Goal: Transaction & Acquisition: Purchase product/service

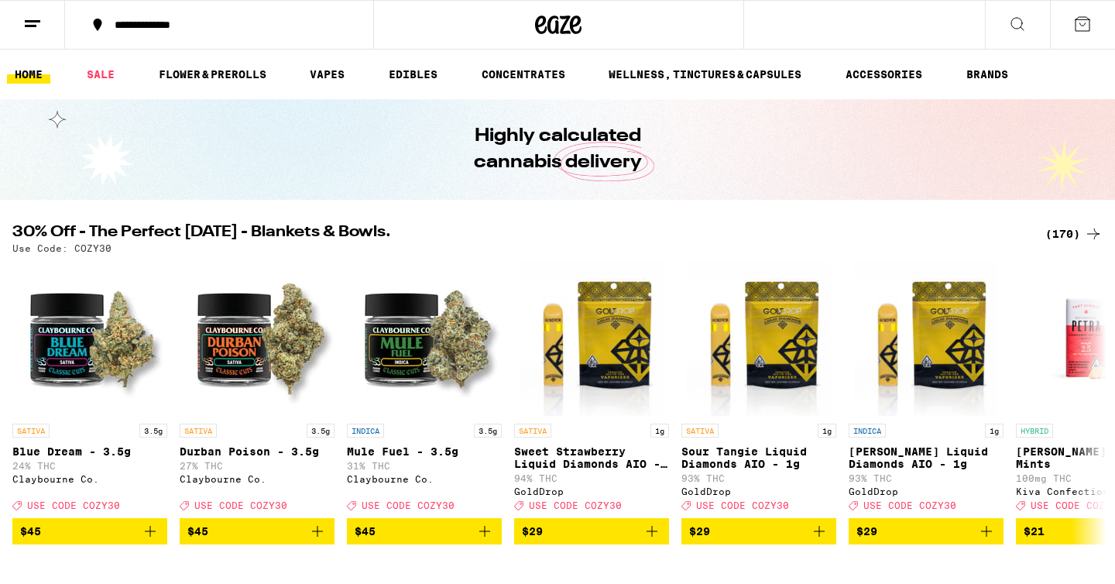
click at [1054, 233] on div "(170)" at bounding box center [1073, 234] width 57 height 19
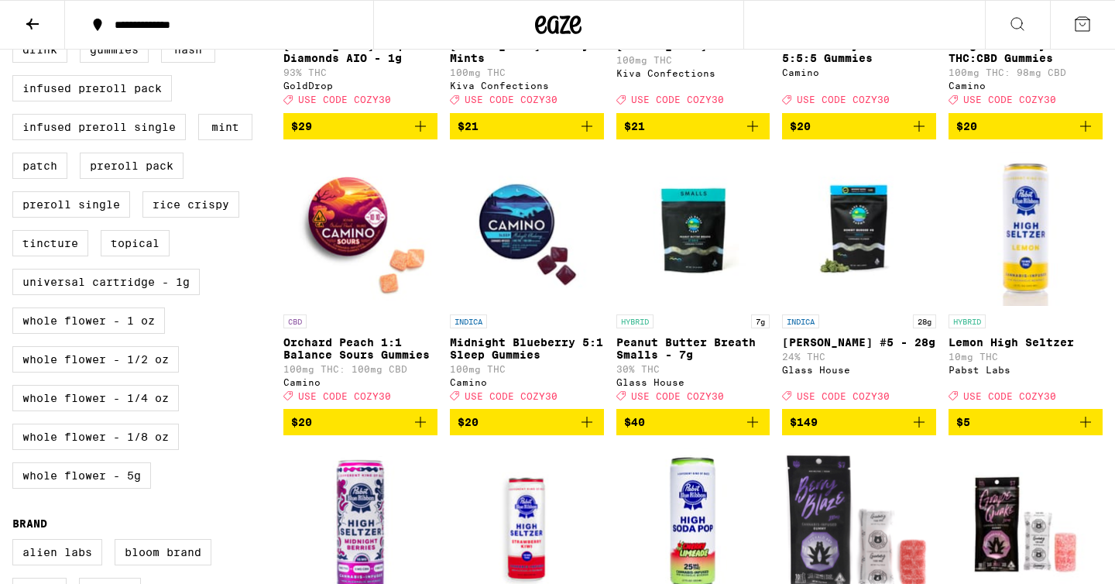
scroll to position [668, 0]
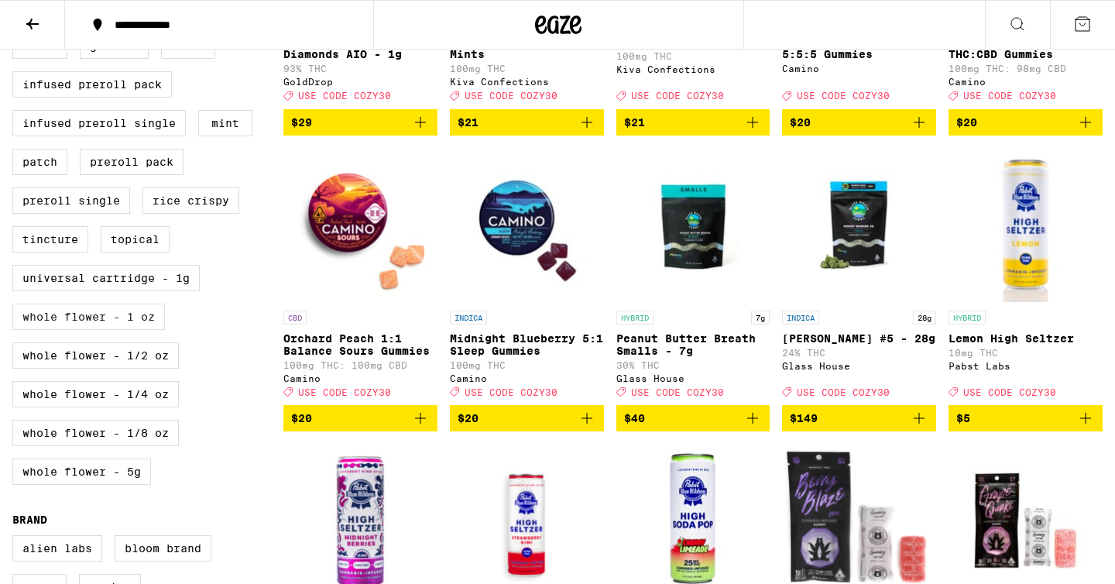
click at [131, 330] on label "Whole Flower - 1 oz" at bounding box center [88, 317] width 153 height 26
checkbox input "true"
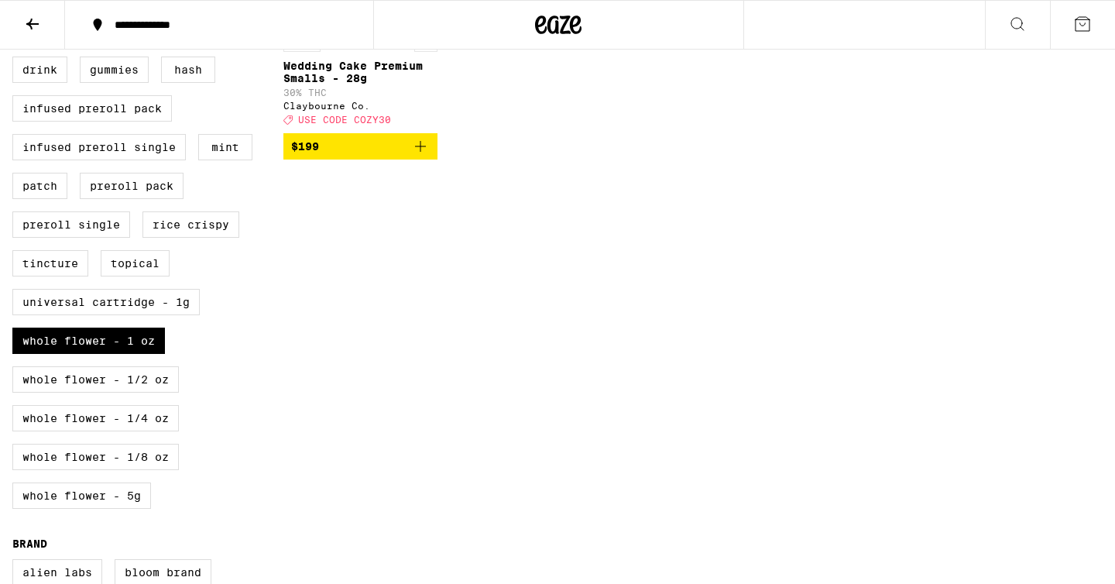
scroll to position [646, 0]
click at [129, 391] on label "Whole Flower - 1/2 oz" at bounding box center [95, 378] width 166 height 26
checkbox input "true"
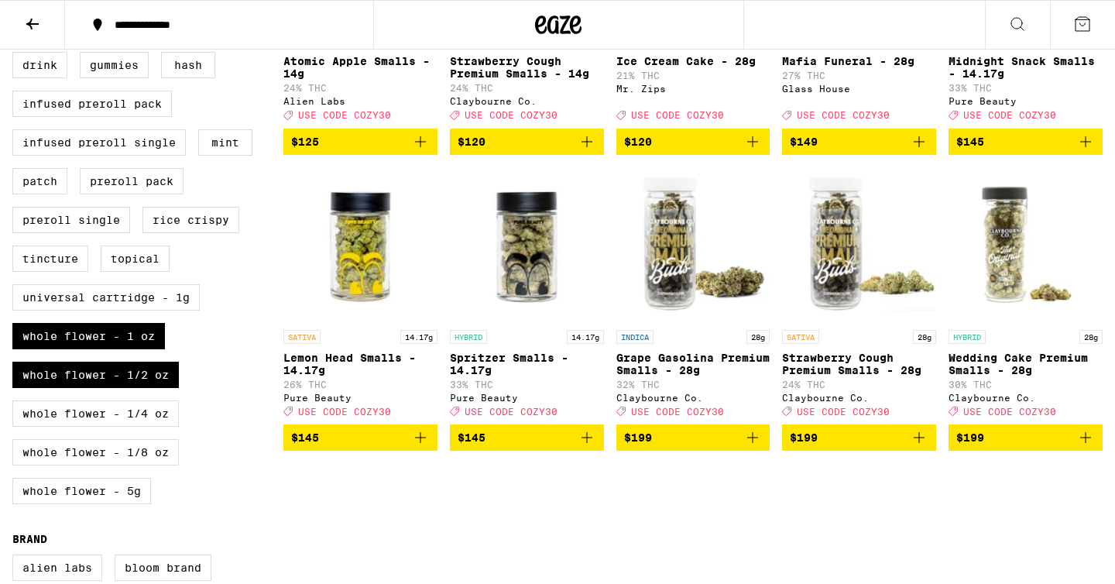
scroll to position [655, 0]
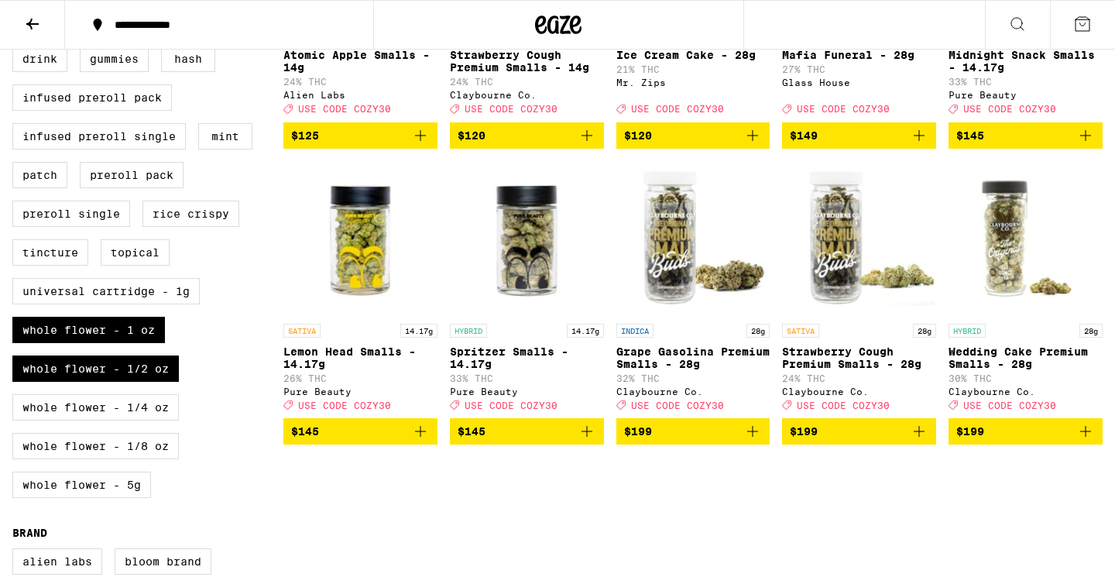
click at [1014, 245] on img "Open page for Wedding Cake Premium Smalls - 28g from Claybourne Co." at bounding box center [1026, 238] width 154 height 155
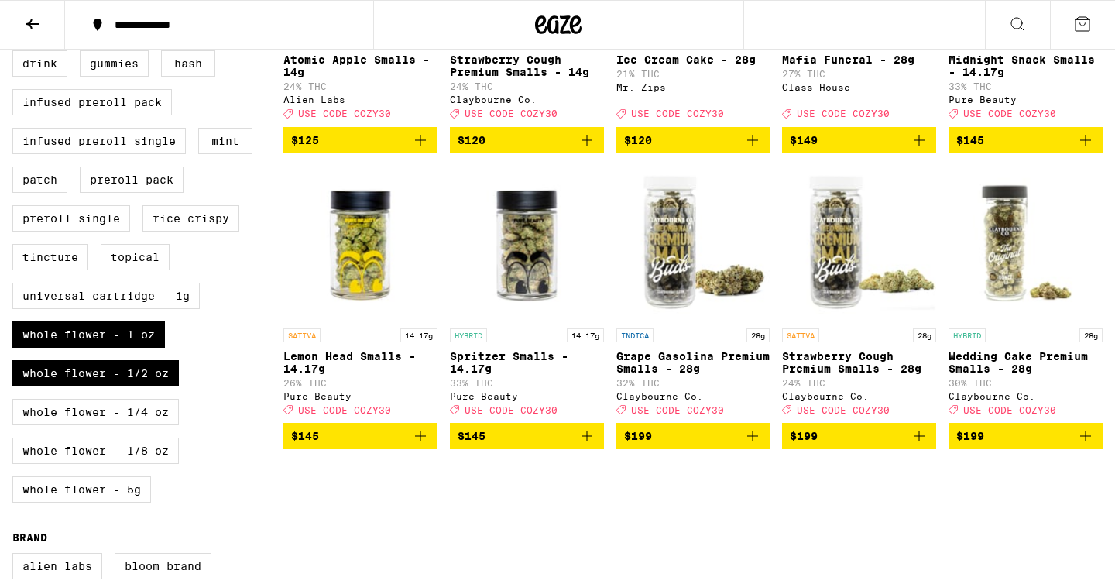
scroll to position [654, 0]
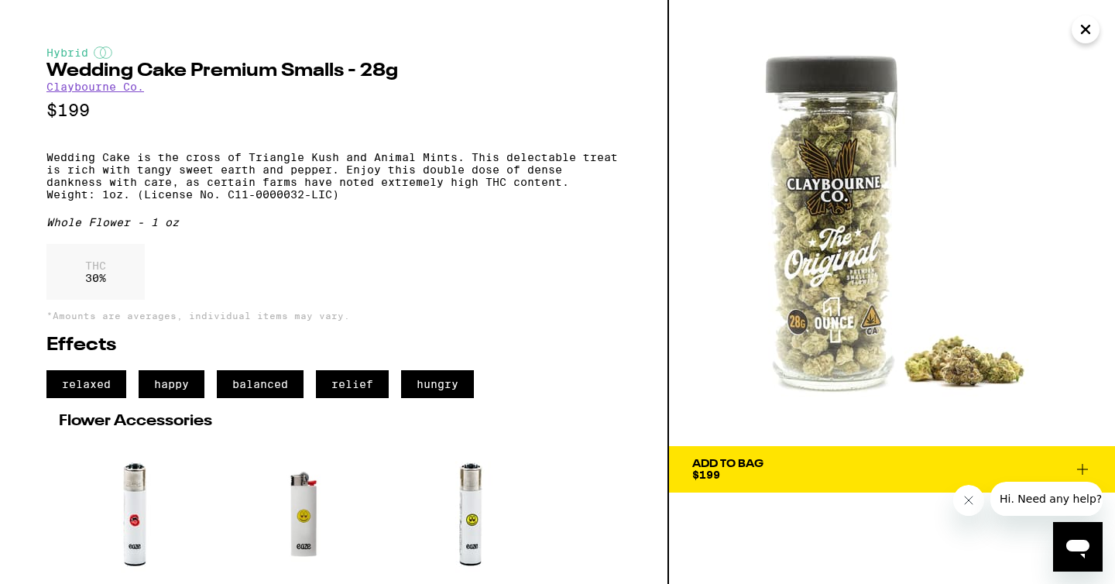
click at [1085, 27] on icon "Close" at bounding box center [1085, 29] width 19 height 23
